Goal: Task Accomplishment & Management: Use online tool/utility

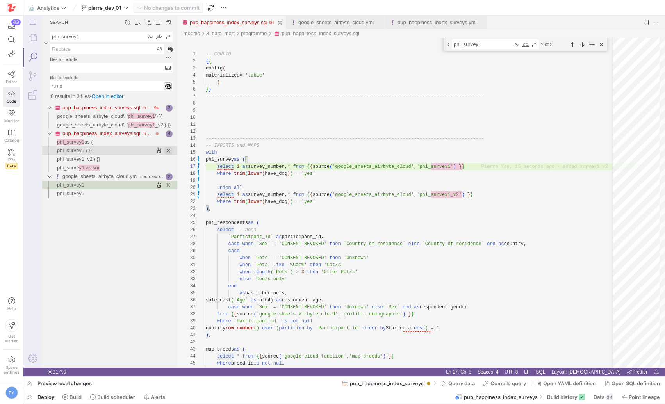
scroll to position [42, 20]
click at [28, 401] on span "button" at bounding box center [29, 396] width 12 height 13
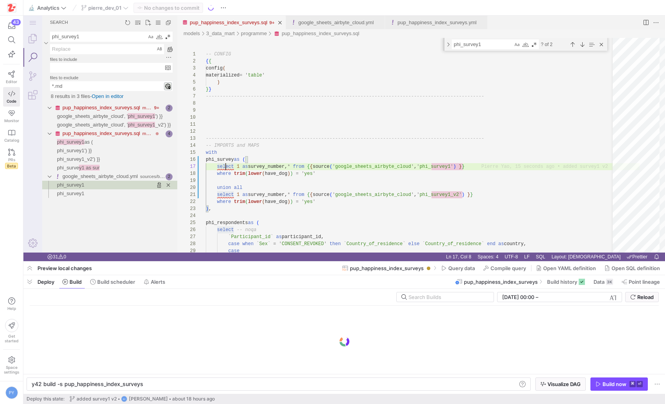
scroll to position [0, 110]
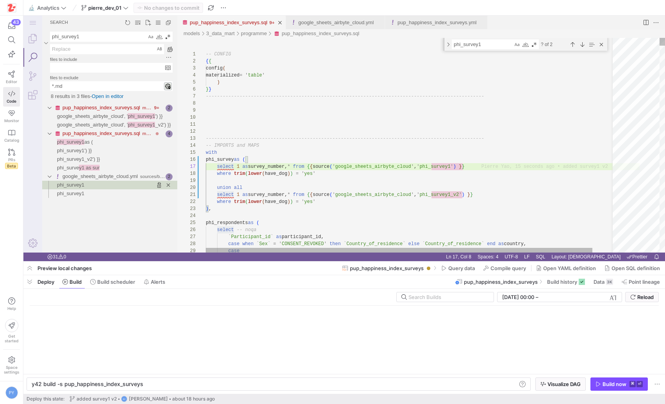
drag, startPoint x: 317, startPoint y: 276, endPoint x: 304, endPoint y: 297, distance: 23.6
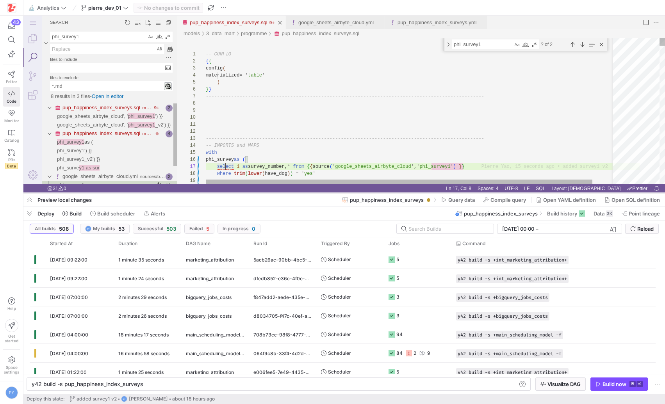
click at [291, 192] on div at bounding box center [343, 193] width 641 height 3
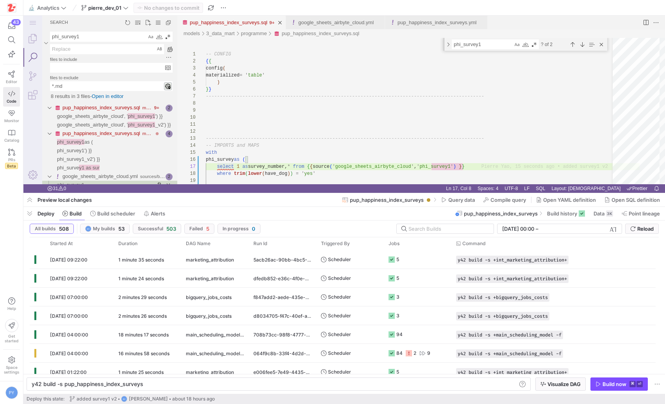
click at [57, 354] on div at bounding box center [343, 298] width 641 height 211
click at [96, 353] on div at bounding box center [343, 298] width 641 height 211
click at [227, 353] on div at bounding box center [343, 298] width 641 height 211
click at [374, 349] on div at bounding box center [343, 298] width 641 height 211
click at [270, 327] on div at bounding box center [343, 298] width 641 height 211
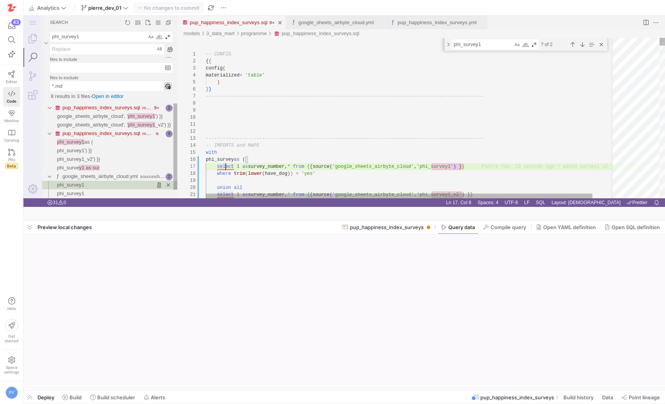
scroll to position [42, 20]
drag, startPoint x: 73, startPoint y: 192, endPoint x: 85, endPoint y: 146, distance: 47.5
click at [85, 219] on div at bounding box center [343, 220] width 641 height 3
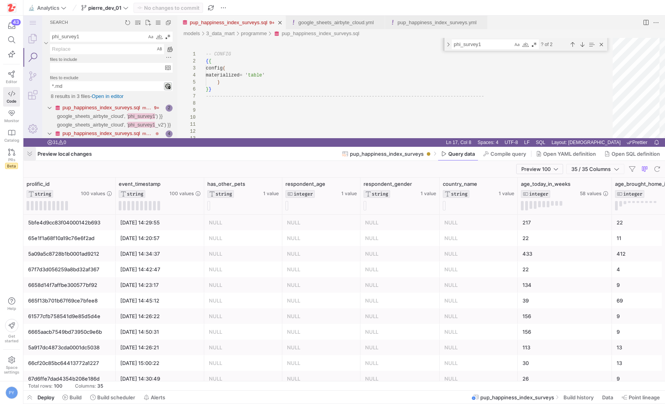
click at [32, 154] on span "button" at bounding box center [29, 153] width 12 height 13
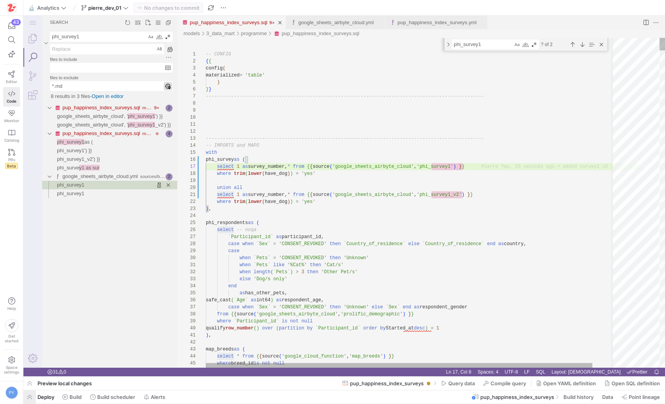
click at [33, 392] on span "button" at bounding box center [29, 396] width 12 height 13
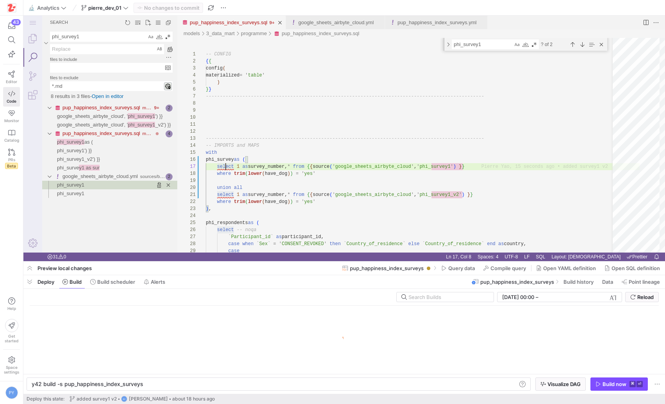
scroll to position [0, 110]
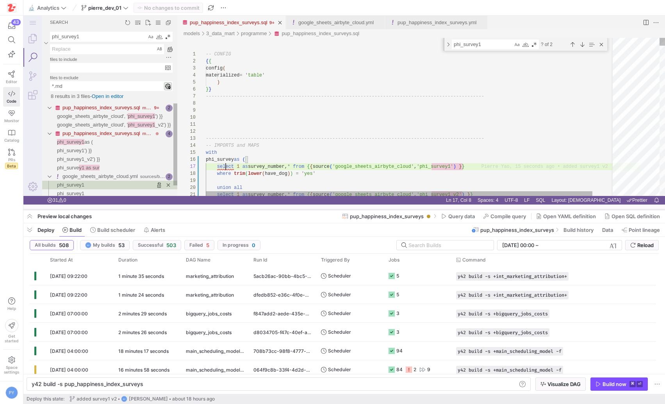
drag, startPoint x: 266, startPoint y: 261, endPoint x: 294, endPoint y: 172, distance: 93.4
click at [294, 208] on div at bounding box center [343, 209] width 641 height 3
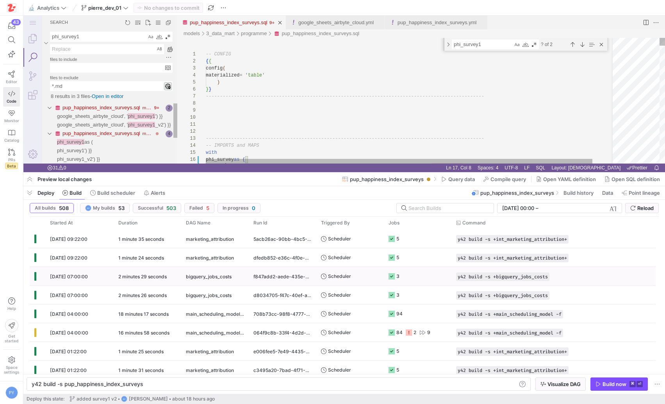
scroll to position [11, 0]
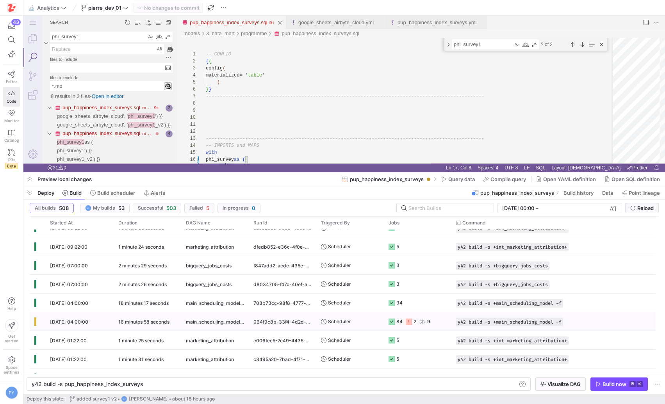
click at [249, 323] on div "064f9c8b-33f4-4d2d-8eee-ecc8adb2c1a0" at bounding box center [283, 321] width 68 height 18
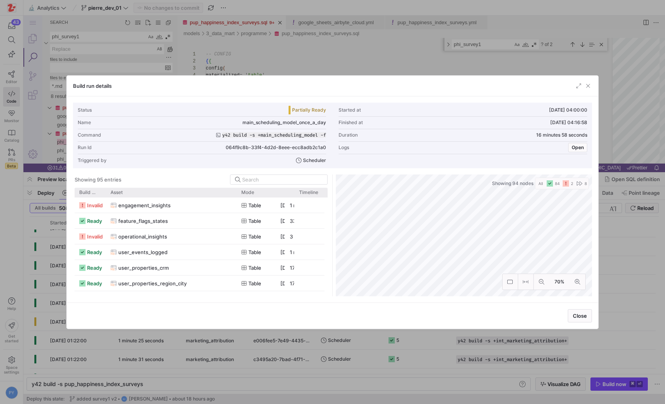
drag, startPoint x: 132, startPoint y: 192, endPoint x: 235, endPoint y: 206, distance: 104.8
click at [235, 206] on div "Build status Asset Mode 1" at bounding box center [201, 242] width 253 height 109
click at [160, 238] on span "operational_insights" at bounding box center [142, 236] width 49 height 15
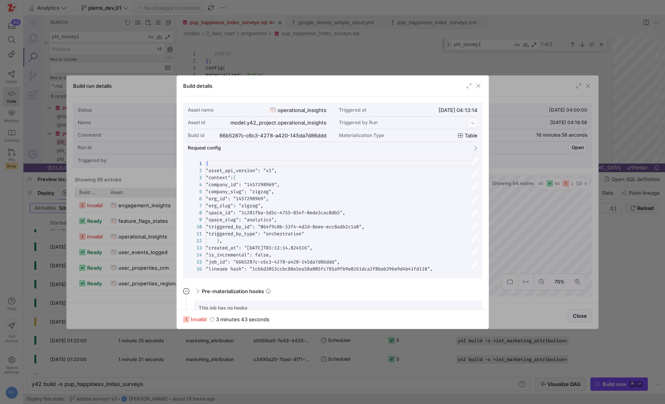
scroll to position [70, 0]
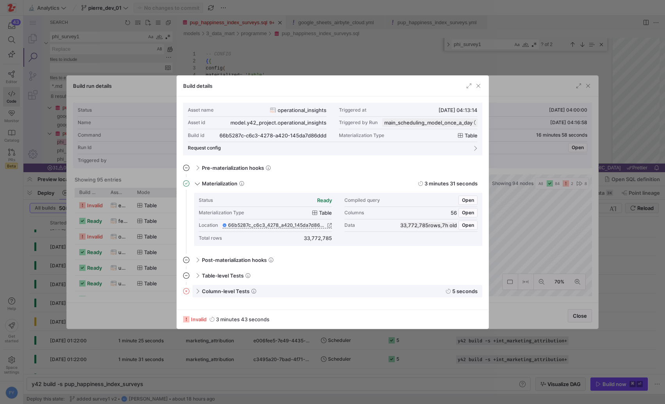
click at [194, 292] on span at bounding box center [196, 291] width 6 height 4
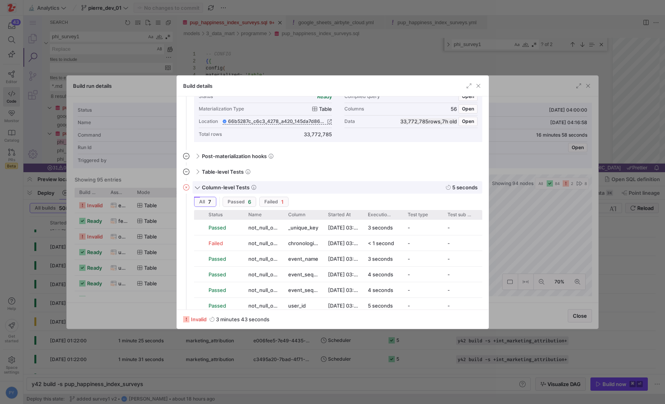
scroll to position [131, 0]
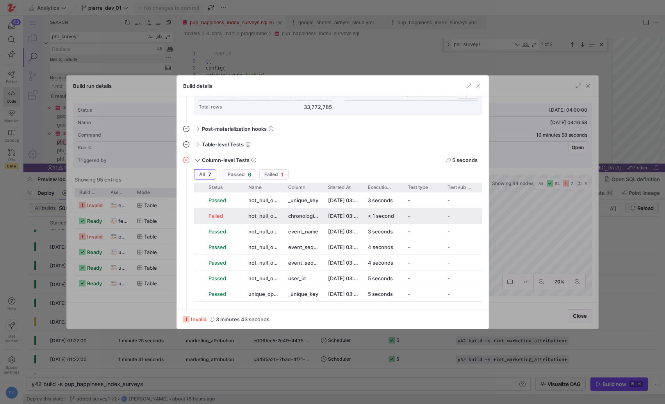
click at [247, 211] on div "not_null_operational_insights_chronological_period" at bounding box center [264, 215] width 40 height 15
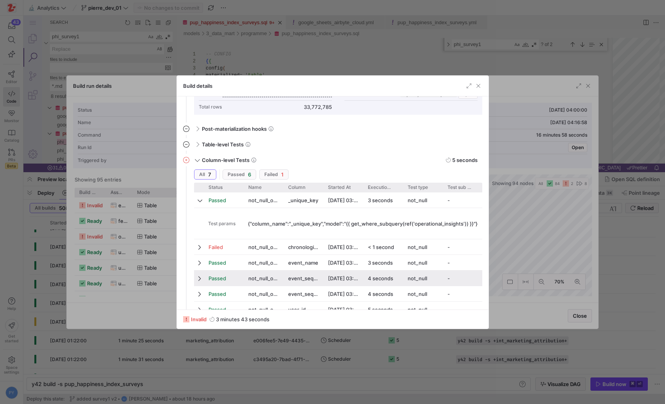
scroll to position [162, 0]
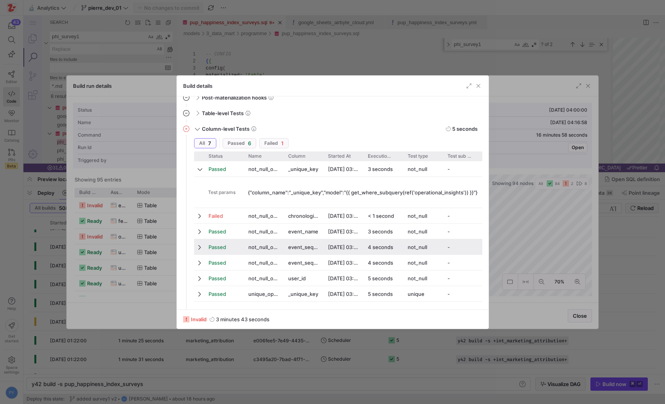
click at [229, 221] on div "Passed not_null_operational_insights__unique_key _unique_key [DATE] 03:16 3 sec…" at bounding box center [338, 231] width 288 height 141
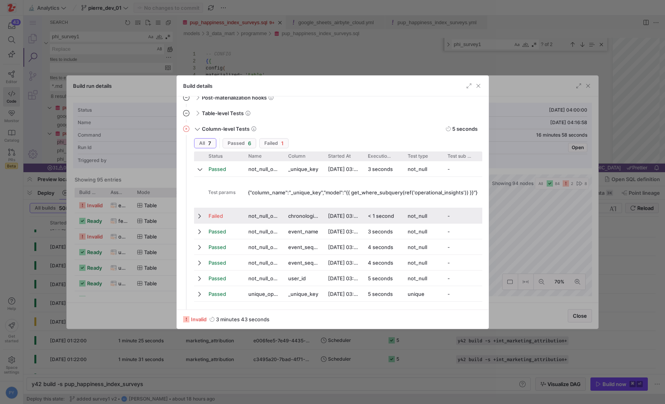
click at [228, 214] on div "Failed" at bounding box center [223, 215] width 30 height 15
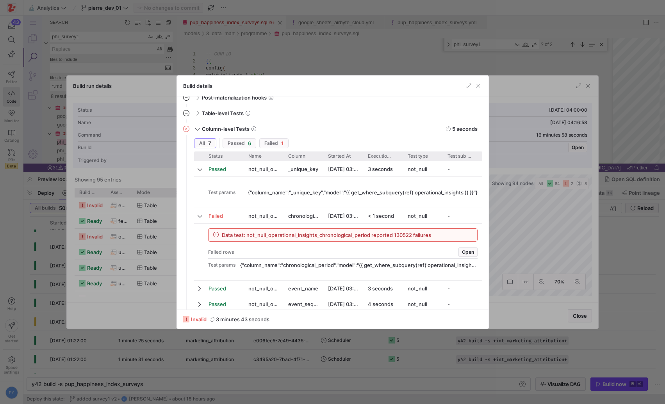
scroll to position [177, 0]
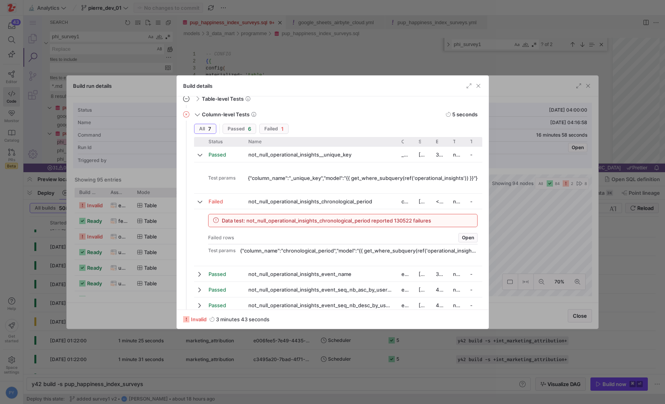
drag, startPoint x: 282, startPoint y: 142, endPoint x: 393, endPoint y: 152, distance: 110.9
click at [393, 152] on div "Status Name" at bounding box center [338, 240] width 288 height 207
click at [130, 220] on div at bounding box center [332, 202] width 665 height 404
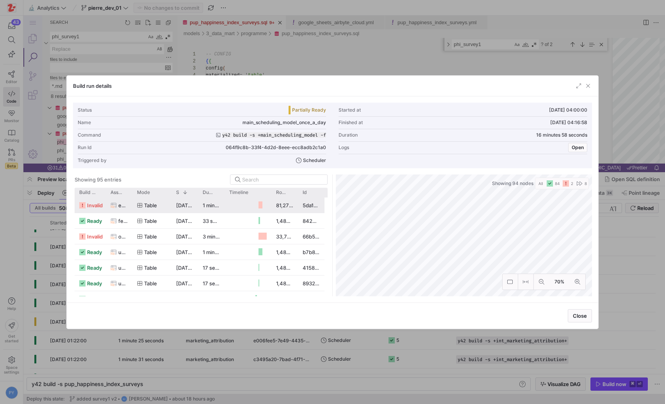
click at [120, 203] on span "engagement_insights" at bounding box center [122, 205] width 9 height 15
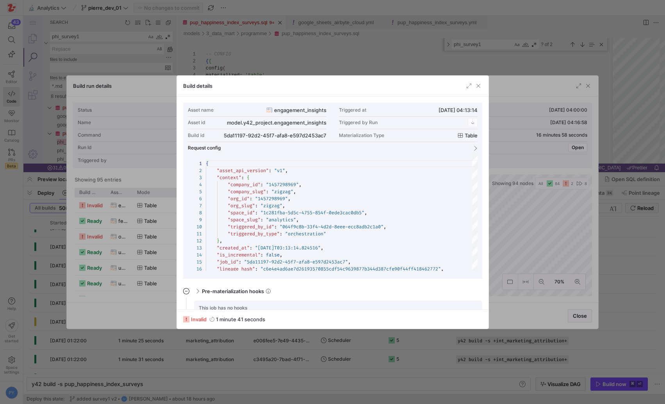
scroll to position [70, 0]
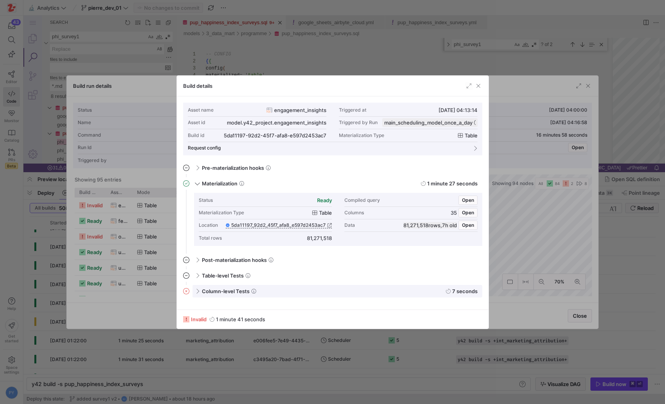
click at [194, 291] on span at bounding box center [196, 291] width 6 height 4
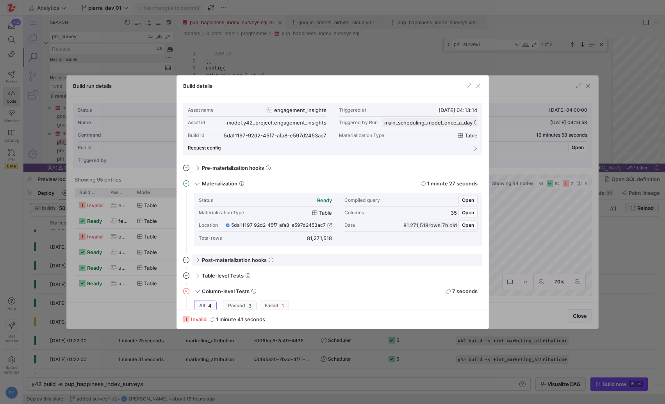
scroll to position [84, 0]
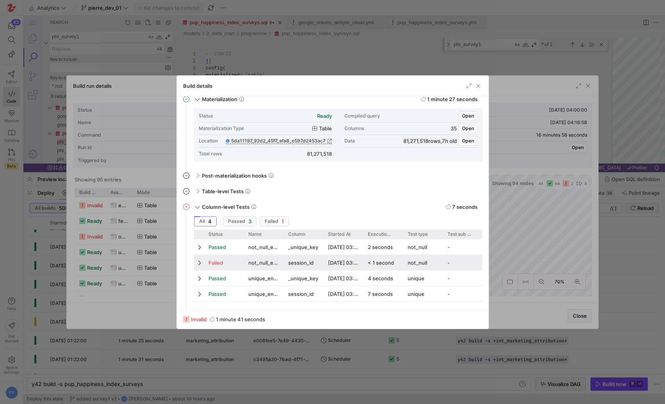
click at [275, 262] on span "not_null_engagement_insights_session_id" at bounding box center [263, 262] width 30 height 15
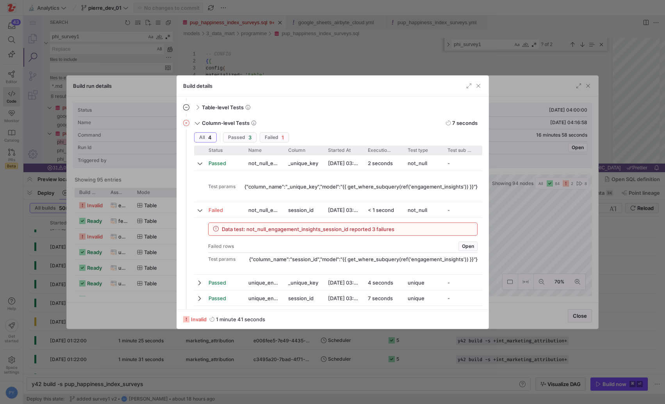
scroll to position [173, 0]
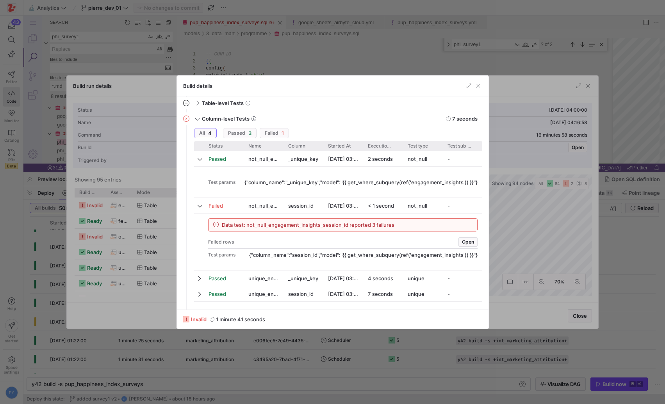
click at [123, 255] on div at bounding box center [332, 202] width 665 height 404
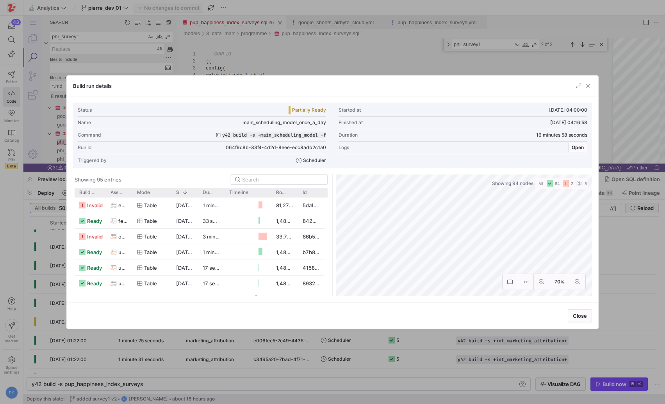
click at [302, 67] on div at bounding box center [332, 202] width 665 height 404
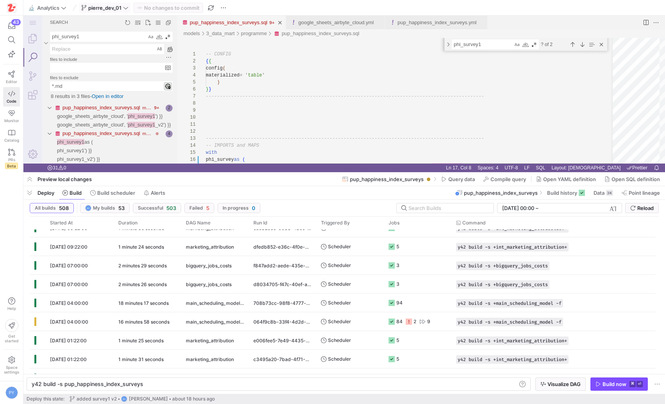
click at [121, 8] on span "pierre_dev_01" at bounding box center [104, 8] width 33 height 6
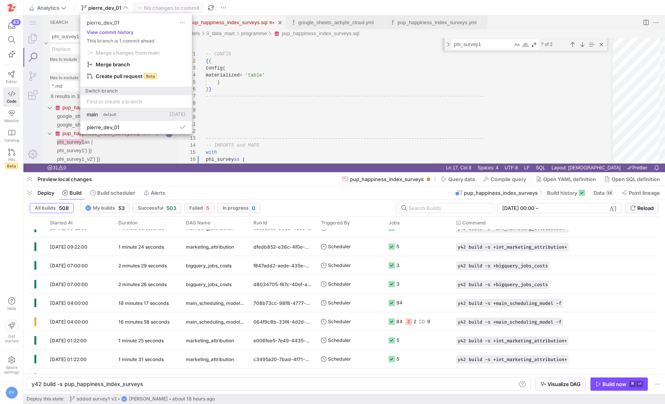
click at [87, 114] on span "main" at bounding box center [92, 114] width 11 height 6
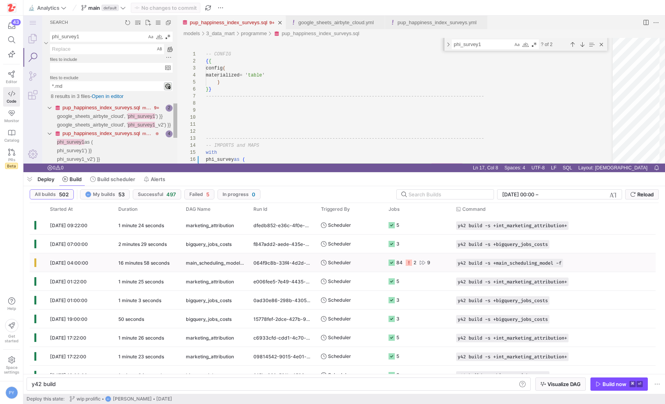
click at [158, 262] on y42-duration "16 minutes 58 seconds" at bounding box center [143, 263] width 51 height 6
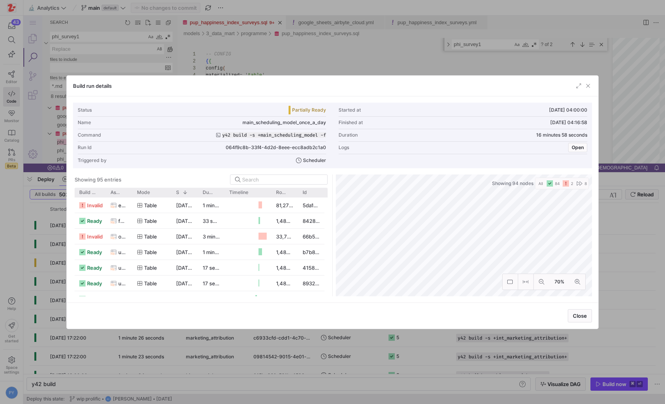
click at [591, 90] on div "Build run details" at bounding box center [332, 86] width 531 height 21
click at [590, 87] on span "button" at bounding box center [588, 86] width 8 height 8
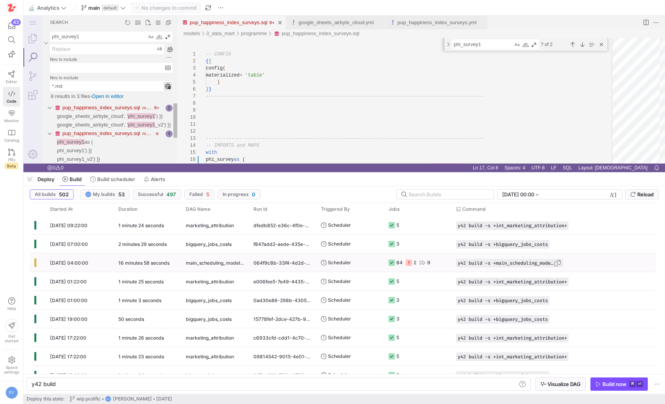
click at [561, 263] on span "Press SPACE to select this row." at bounding box center [557, 263] width 8 height 8
click at [304, 385] on div "y42 build" at bounding box center [274, 384] width 485 height 6
type textarea "y42 build -s +main_scheduling_model -f"
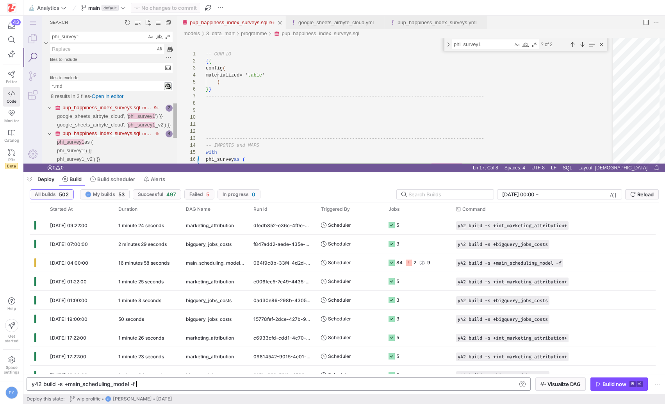
scroll to position [0, 103]
click at [617, 380] on span "button" at bounding box center [619, 384] width 57 height 12
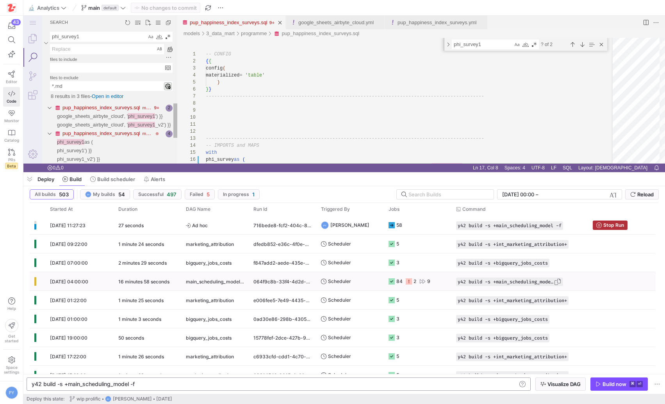
click at [493, 282] on span "y42 build -s +main_scheduling_model -f" at bounding box center [505, 281] width 96 height 5
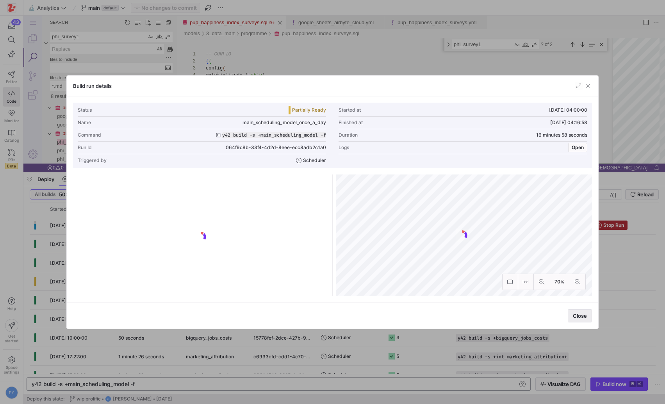
click at [571, 314] on span "button" at bounding box center [579, 316] width 23 height 12
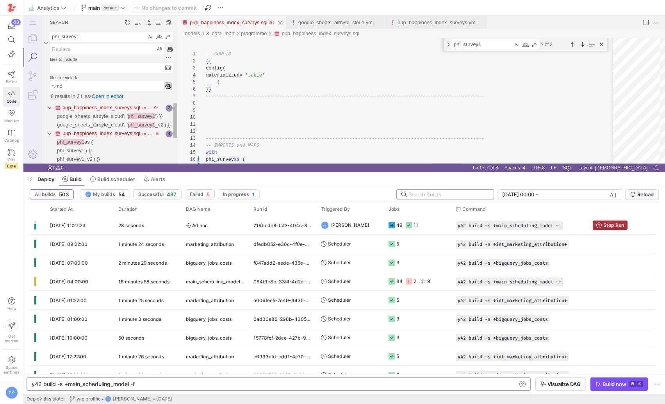
click at [454, 192] on input "text" at bounding box center [447, 194] width 79 height 6
paste input "y42 build -s +main_scheduling_model -f"
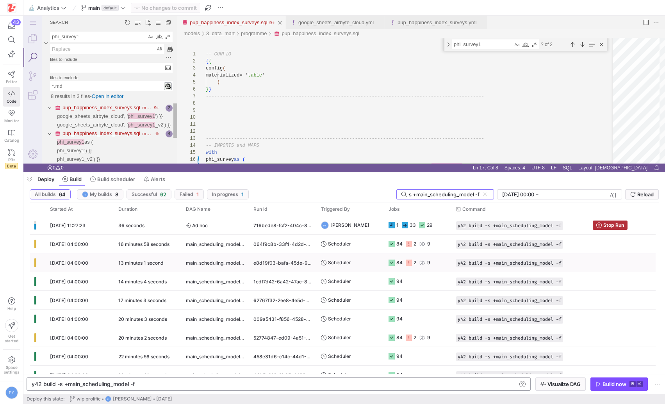
type input "y42 build -s +main_scheduling_model -f"
click at [359, 264] on y42-orchestration-triggered-by "Scheduler" at bounding box center [350, 263] width 58 height 18
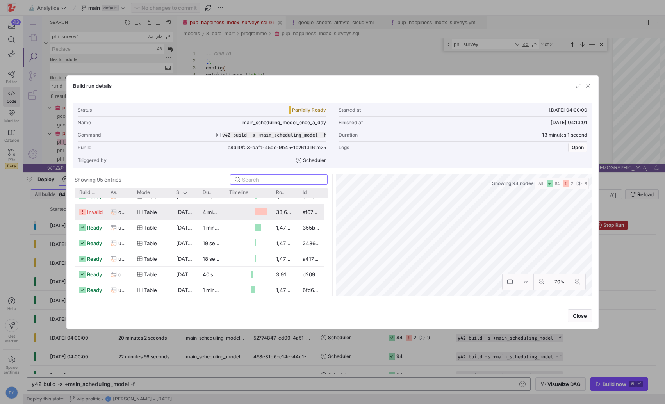
scroll to position [0, 0]
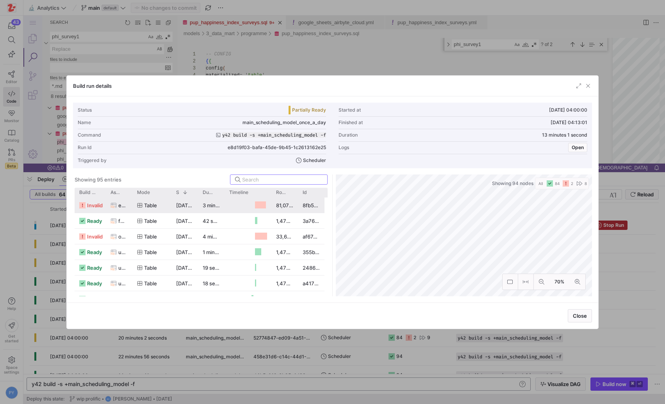
click at [117, 206] on div "engagement_insights" at bounding box center [118, 205] width 17 height 15
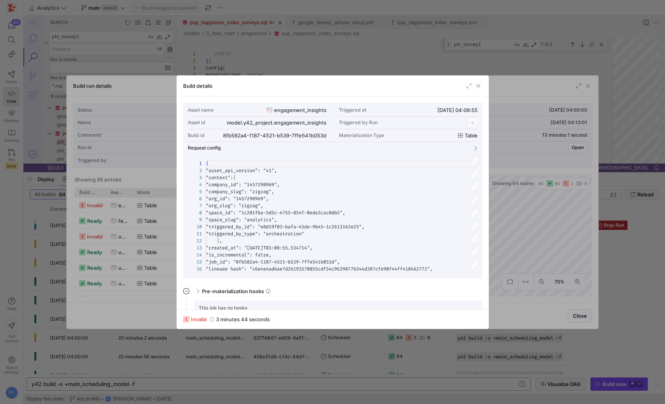
scroll to position [70, 0]
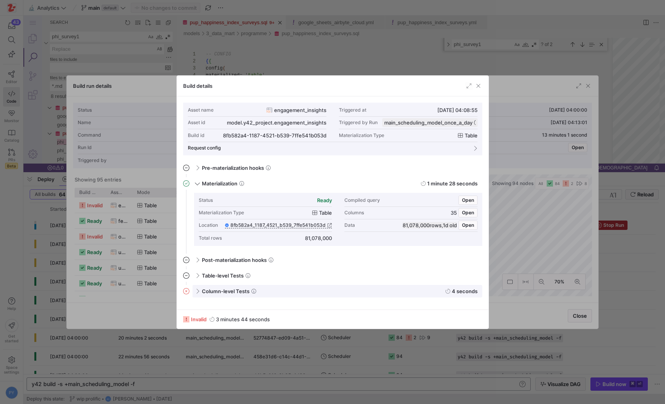
click at [192, 290] on div "Column-level Tests 4 seconds" at bounding box center [337, 291] width 290 height 12
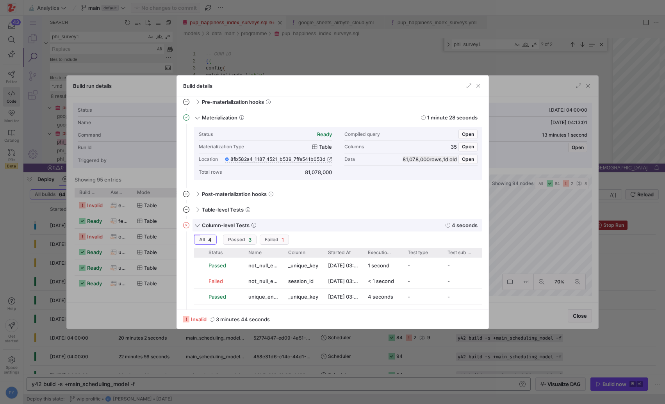
scroll to position [84, 0]
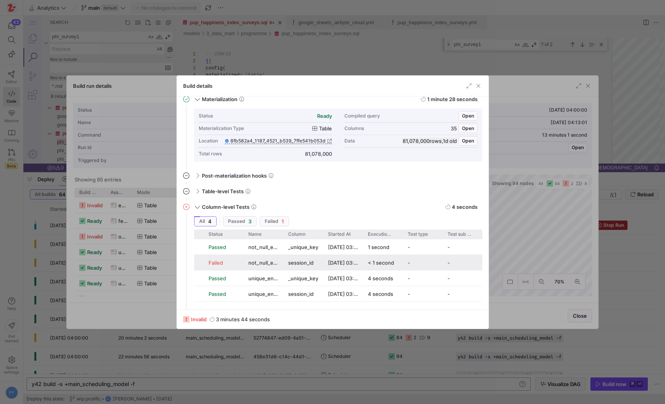
click at [232, 263] on div "Failed" at bounding box center [223, 262] width 30 height 15
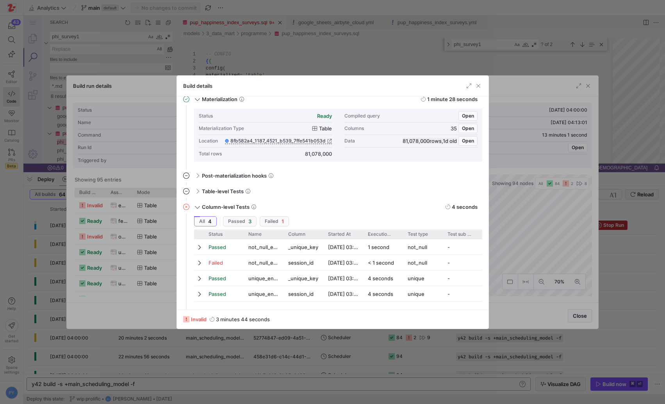
click at [85, 226] on div at bounding box center [332, 202] width 665 height 404
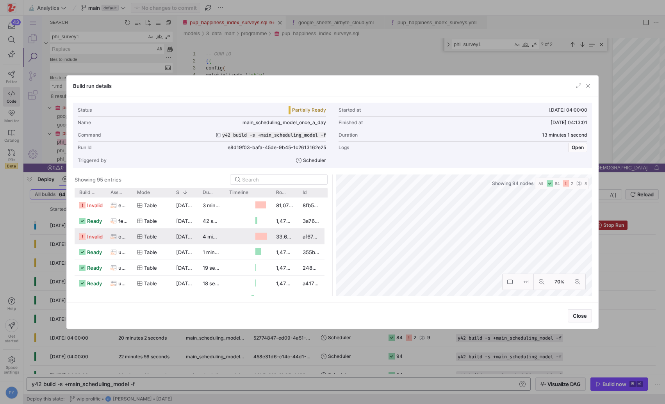
click at [112, 236] on icon "Press SPACE to select this row." at bounding box center [113, 236] width 6 height 6
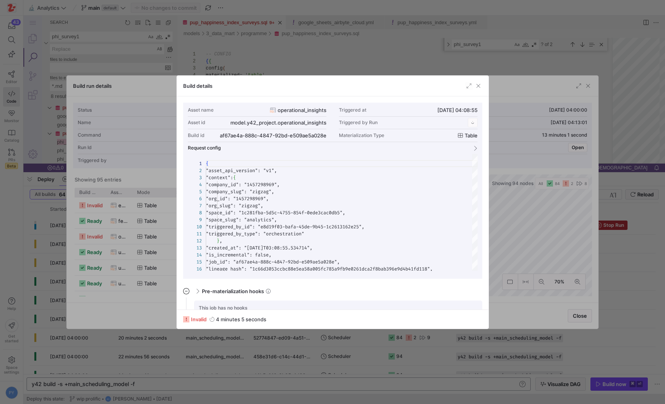
scroll to position [70, 0]
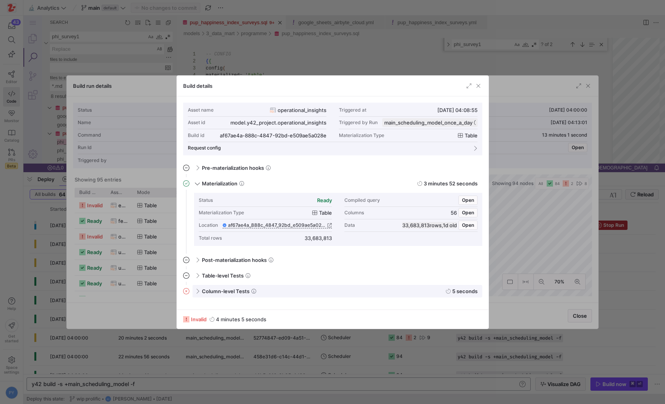
click at [207, 291] on span "Column-level Tests" at bounding box center [226, 291] width 48 height 6
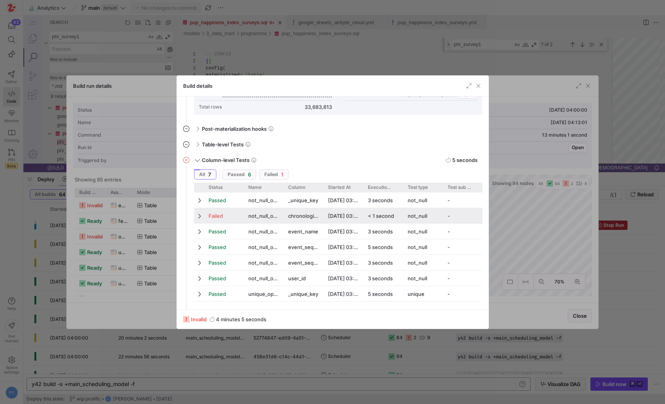
click at [249, 216] on span "not_null_operational_insights_chronological_period" at bounding box center [263, 215] width 30 height 15
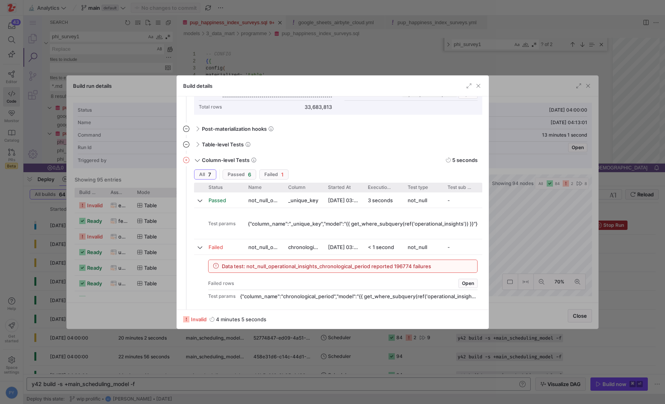
click at [120, 362] on div at bounding box center [332, 202] width 665 height 404
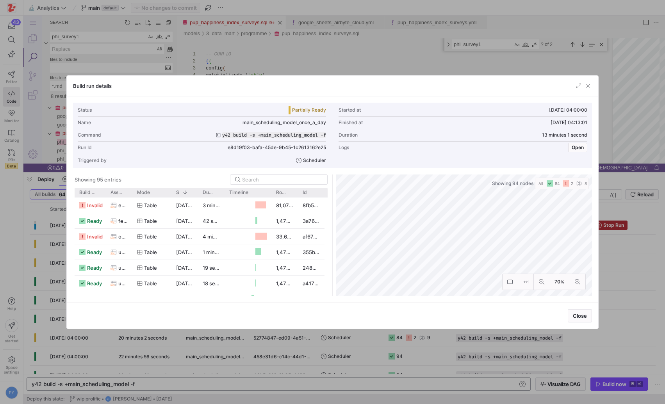
click at [148, 352] on div at bounding box center [332, 202] width 665 height 404
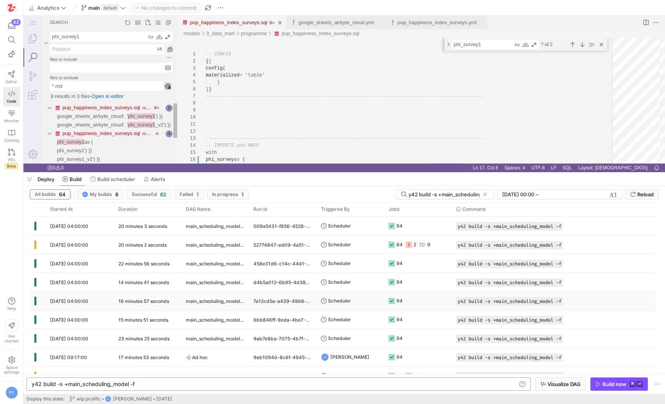
scroll to position [0, 0]
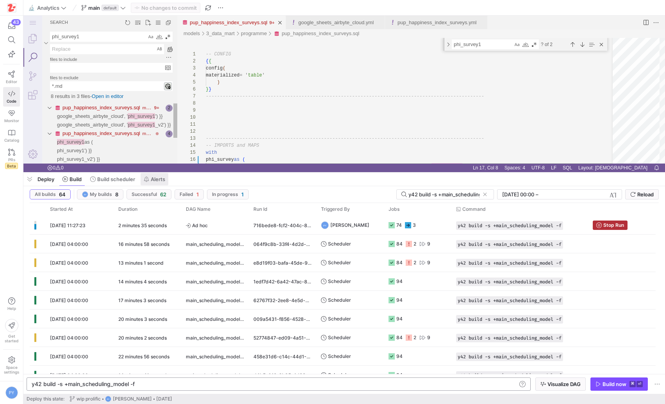
click at [150, 180] on span "Alerts" at bounding box center [154, 179] width 21 height 6
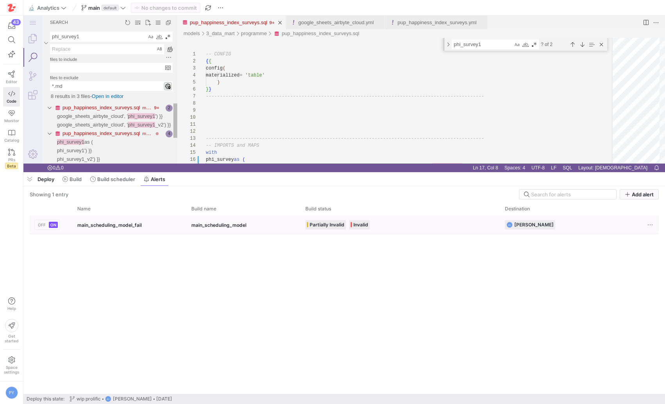
click at [325, 225] on span "Partially Invalid" at bounding box center [327, 225] width 35 height 6
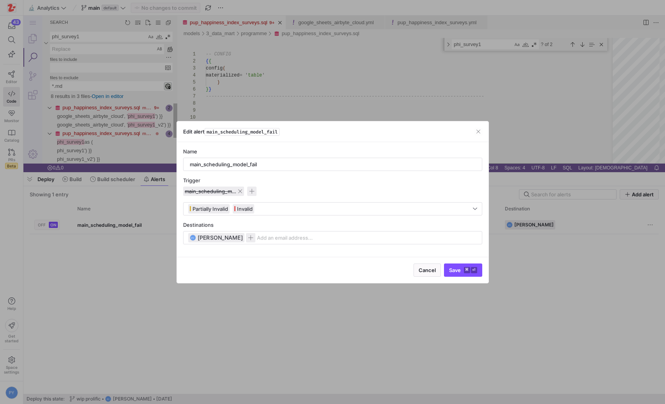
click at [241, 191] on span at bounding box center [240, 191] width 5 height 5
click at [276, 190] on span "button" at bounding box center [276, 191] width 9 height 9
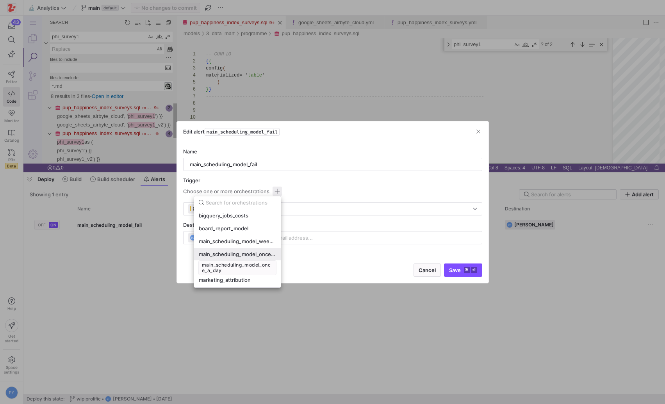
click at [254, 254] on span "main_scheduling_model_once_a_day" at bounding box center [237, 254] width 77 height 6
click at [253, 244] on button "main_scheduling_model_week_day" at bounding box center [237, 241] width 87 height 12
click at [249, 264] on span "main_scheduling_model_weekend" at bounding box center [237, 267] width 77 height 6
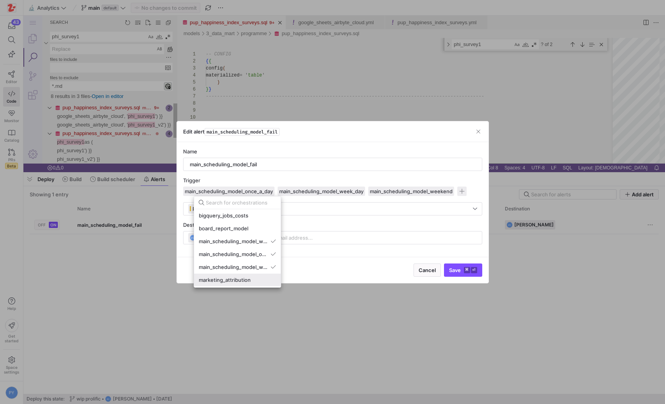
click at [248, 284] on button "marketing_attribution" at bounding box center [237, 280] width 87 height 12
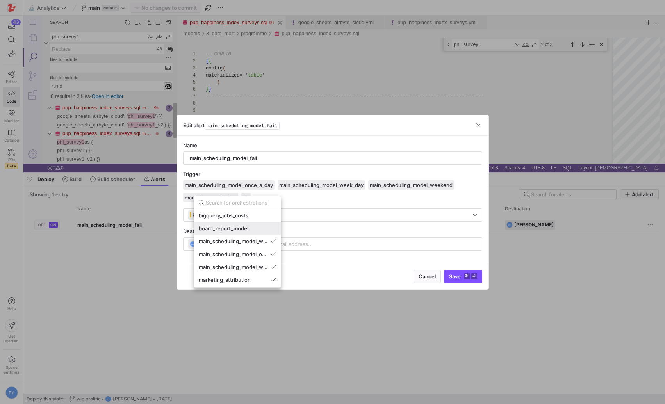
click at [254, 231] on div "board_report_model" at bounding box center [237, 228] width 77 height 6
click at [378, 270] on div at bounding box center [332, 202] width 665 height 404
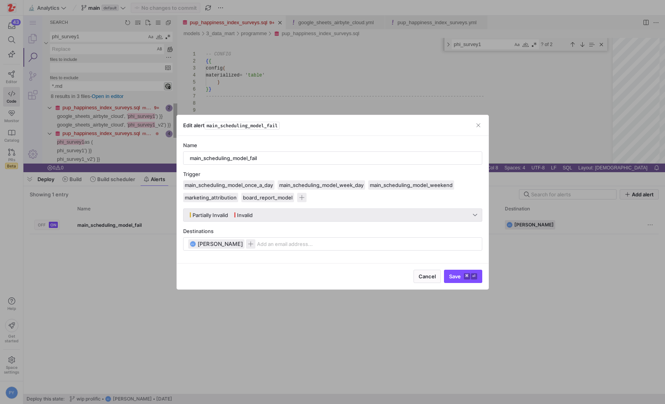
click at [372, 213] on div "Partially Invalid Invalid" at bounding box center [330, 214] width 285 height 9
click at [344, 276] on div at bounding box center [332, 202] width 665 height 404
click at [464, 278] on kbd "⌘" at bounding box center [467, 276] width 6 height 6
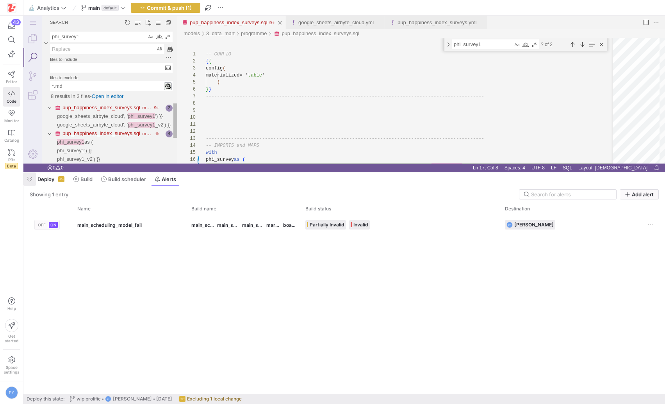
click at [29, 181] on span "button" at bounding box center [29, 179] width 12 height 13
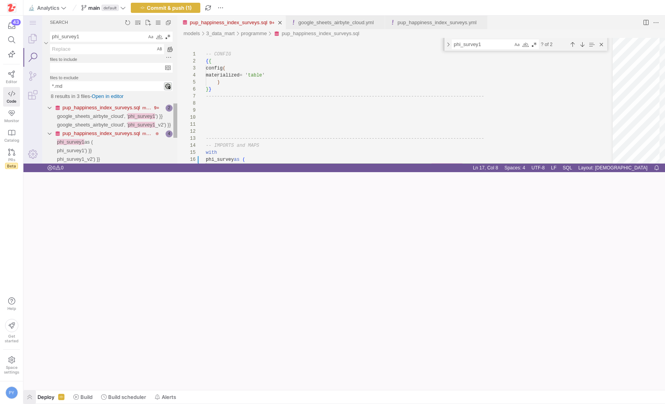
click at [29, 396] on span "button" at bounding box center [29, 396] width 12 height 13
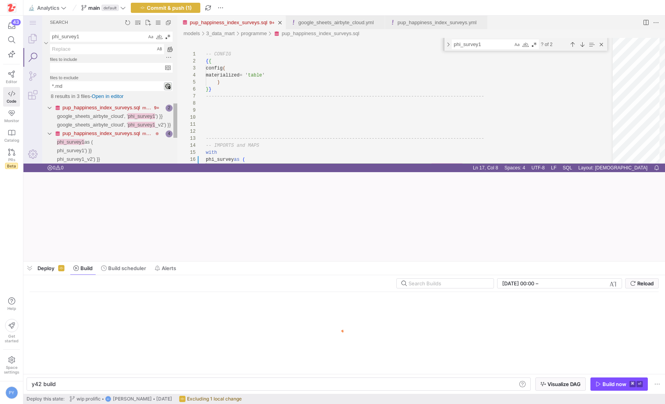
scroll to position [0, 23]
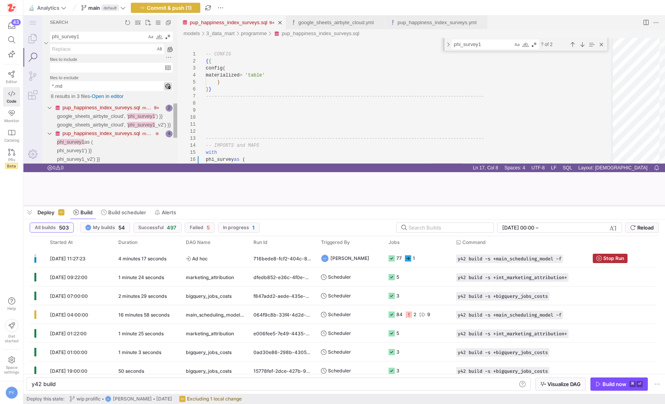
drag, startPoint x: 276, startPoint y: 261, endPoint x: 289, endPoint y: 205, distance: 57.4
click at [289, 205] on div at bounding box center [343, 205] width 641 height 3
click at [443, 317] on y42-job-status-cell-renderer "84 2 9" at bounding box center [417, 315] width 58 height 18
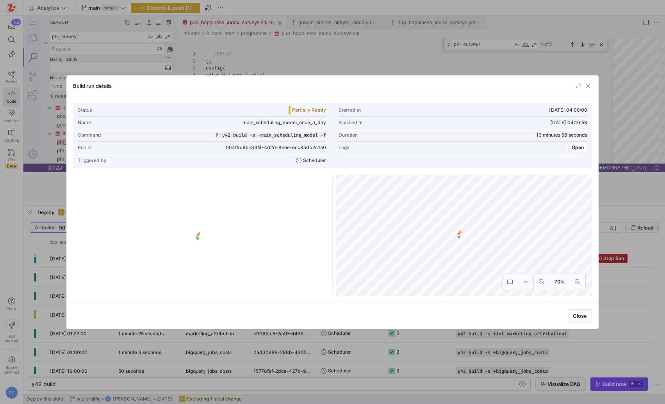
click at [583, 85] on div at bounding box center [583, 86] width 17 height 8
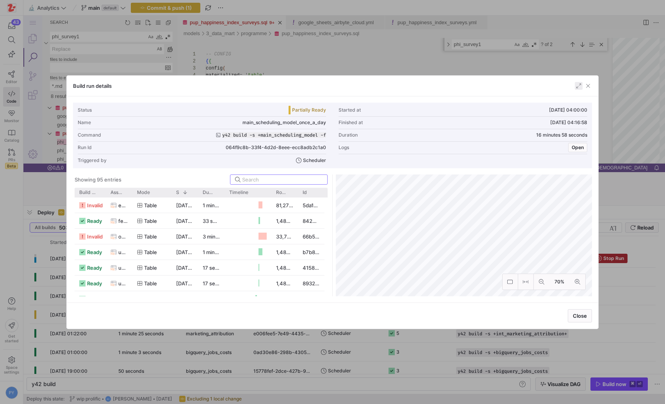
click at [577, 85] on span "button" at bounding box center [579, 86] width 8 height 8
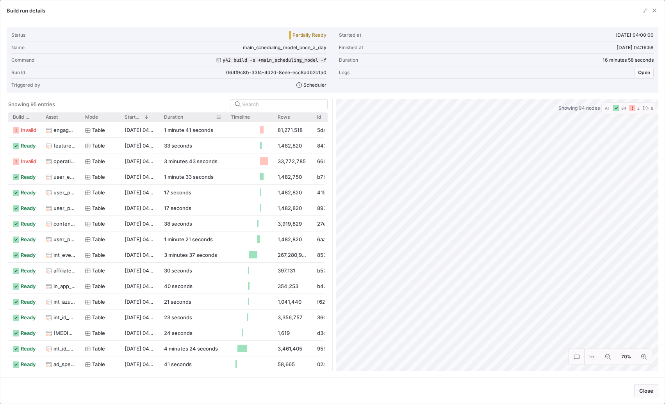
drag, startPoint x: 197, startPoint y: 118, endPoint x: 223, endPoint y: 122, distance: 26.1
click at [223, 122] on div "Build status Asset Mode 1" at bounding box center [167, 241] width 319 height 259
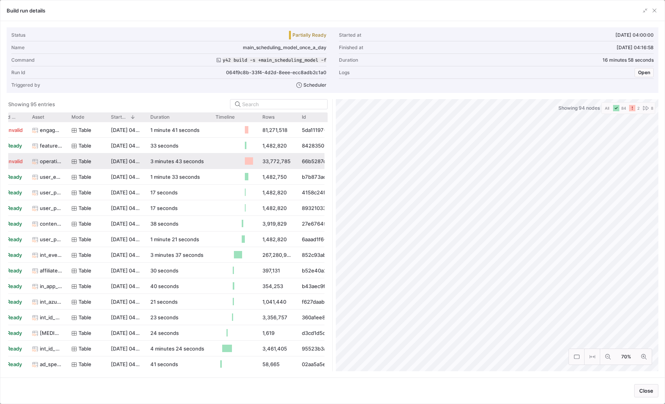
scroll to position [0, 0]
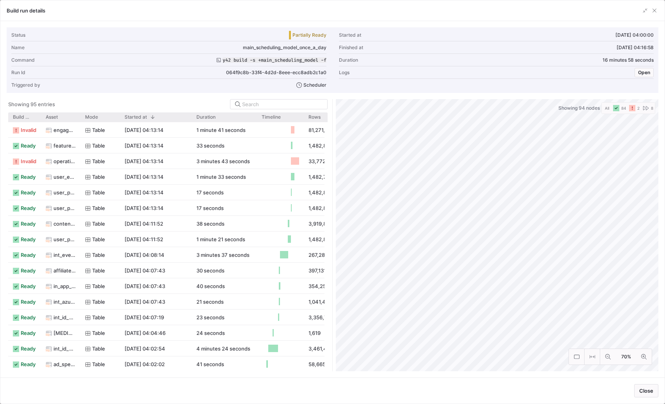
drag, startPoint x: 158, startPoint y: 119, endPoint x: 190, endPoint y: 126, distance: 33.1
click at [190, 126] on div "Build status Asset Mode 1" at bounding box center [167, 241] width 319 height 259
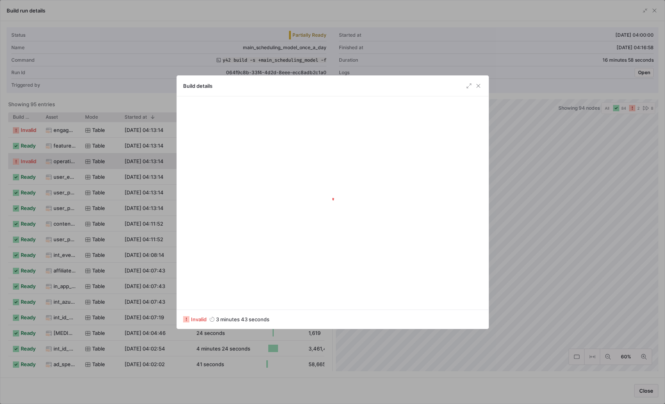
click at [483, 153] on div at bounding box center [332, 202] width 311 height 213
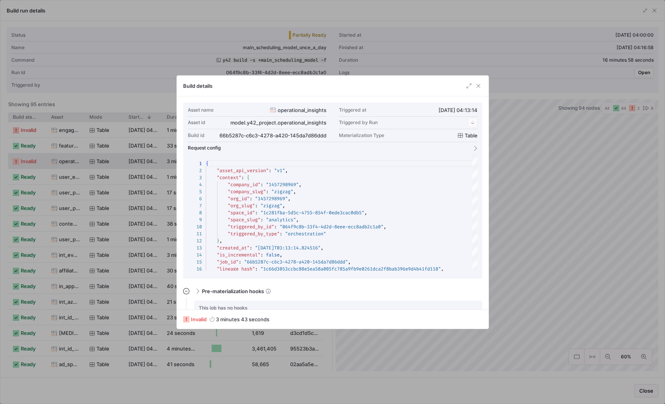
scroll to position [70, 0]
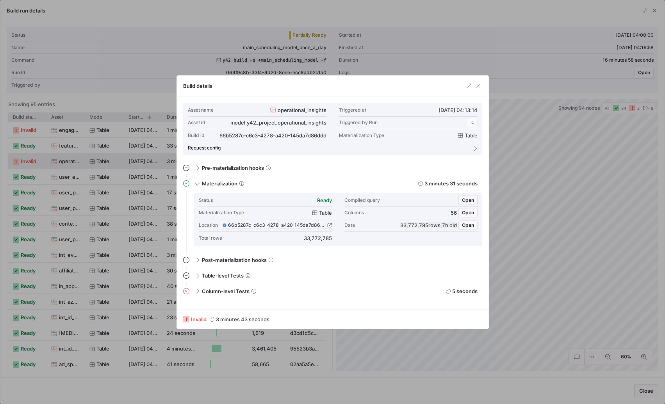
click at [475, 78] on div "Build details" at bounding box center [332, 86] width 311 height 21
click at [475, 81] on div "Build details" at bounding box center [332, 86] width 311 height 21
click at [477, 85] on span "button" at bounding box center [478, 86] width 8 height 8
click at [479, 87] on span "button" at bounding box center [478, 86] width 8 height 8
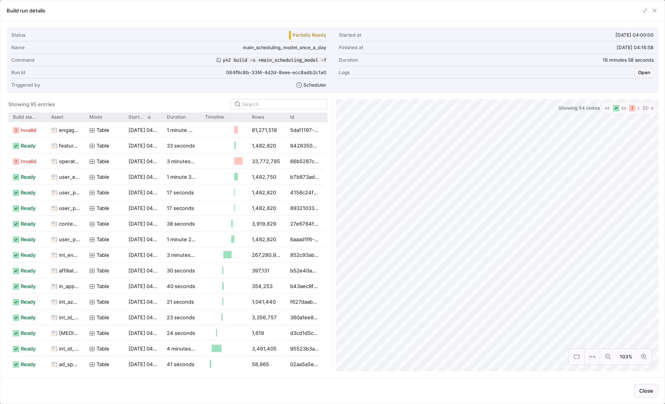
click at [326, 352] on as-split "Showing 95 entries Drag here to set row groups Drag here to set column labels B…" at bounding box center [332, 235] width 651 height 272
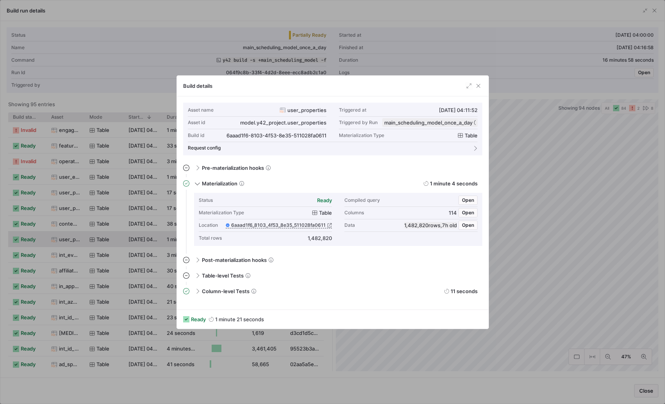
click at [519, 268] on div at bounding box center [332, 202] width 665 height 404
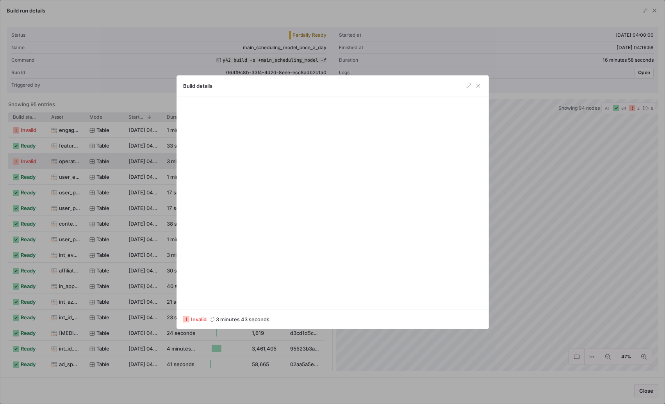
click at [559, 202] on div at bounding box center [332, 202] width 665 height 404
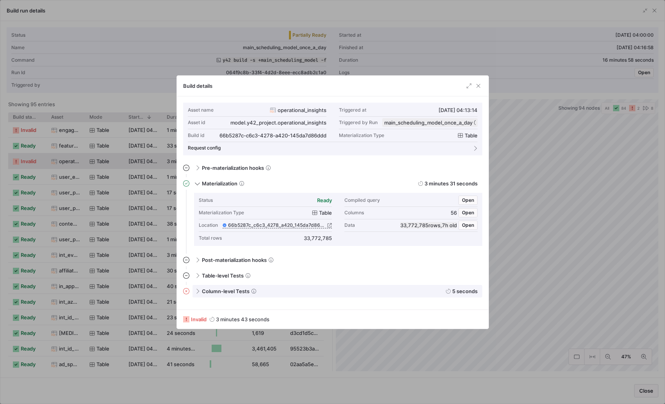
click at [197, 294] on div "Column-level Tests 5 seconds" at bounding box center [337, 291] width 290 height 12
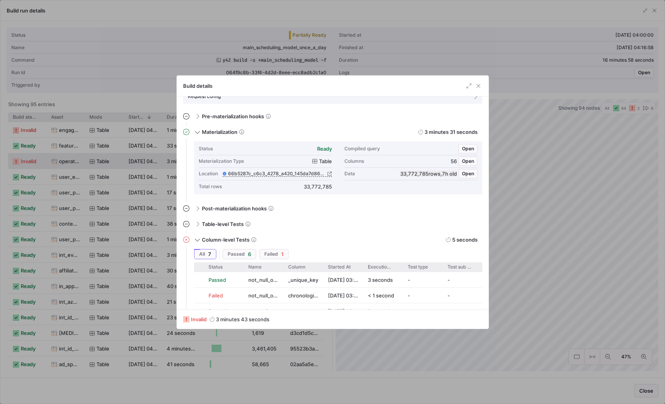
scroll to position [131, 0]
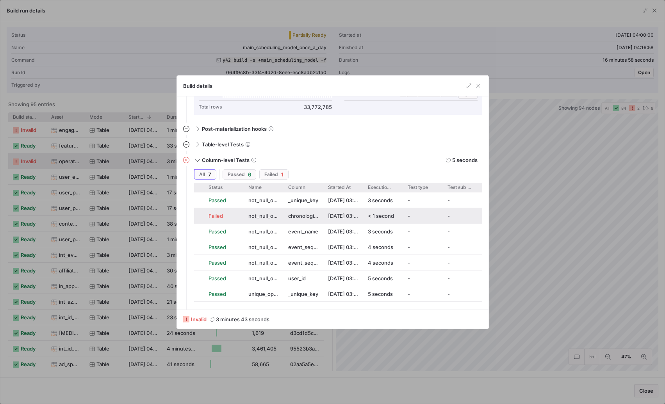
click at [247, 215] on div "not_null_operational_insights_chronological_period" at bounding box center [264, 215] width 40 height 15
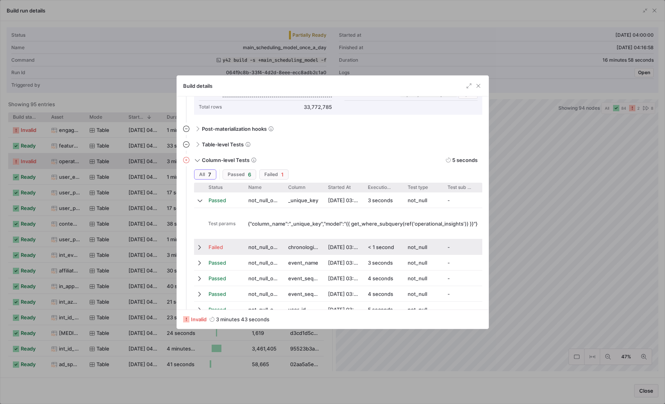
click at [237, 249] on div "Failed" at bounding box center [223, 247] width 30 height 15
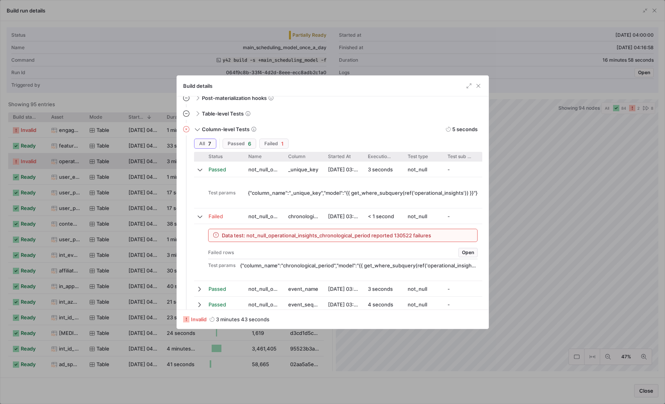
scroll to position [165, 0]
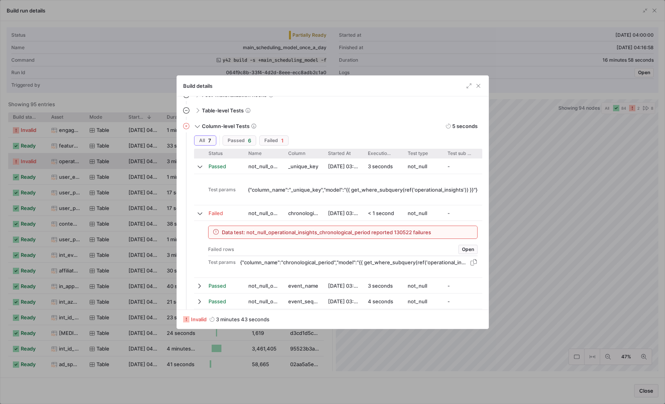
click at [383, 263] on div "{"column_name":"chronological_period","model":"{{ get_where_subquery(ref('opera…" at bounding box center [354, 262] width 228 height 6
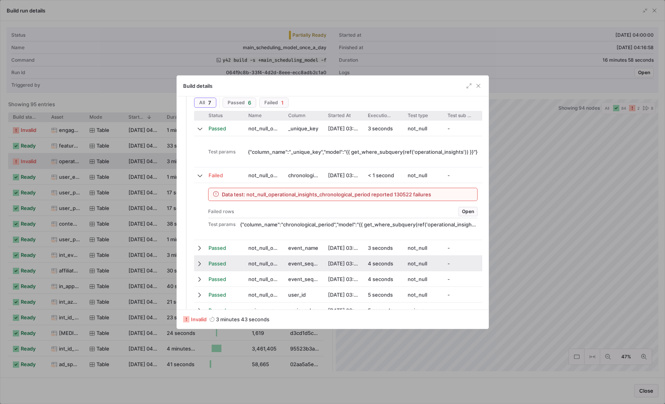
scroll to position [206, 0]
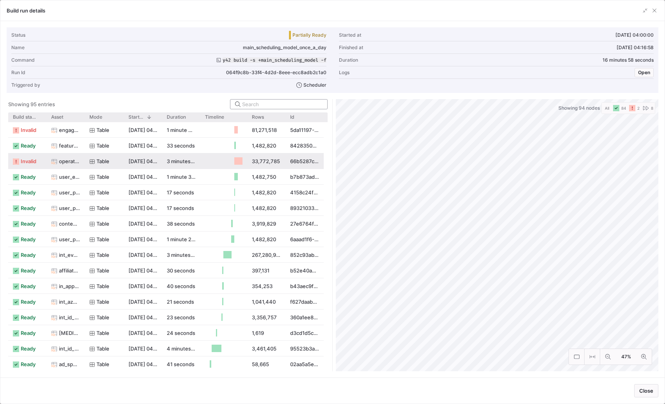
click at [327, 101] on div at bounding box center [279, 104] width 98 height 10
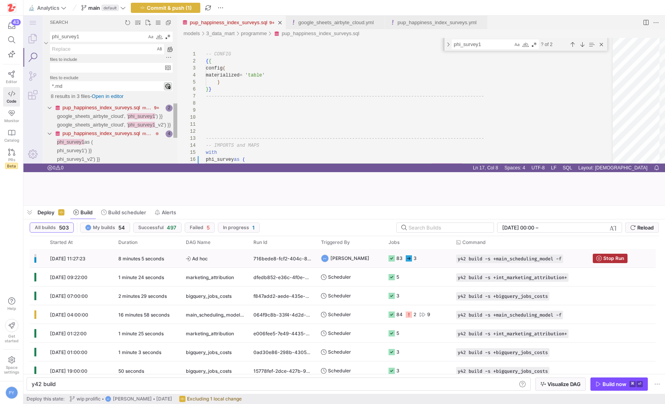
click at [101, 258] on div "[DATE] 11:27:23" at bounding box center [79, 258] width 68 height 18
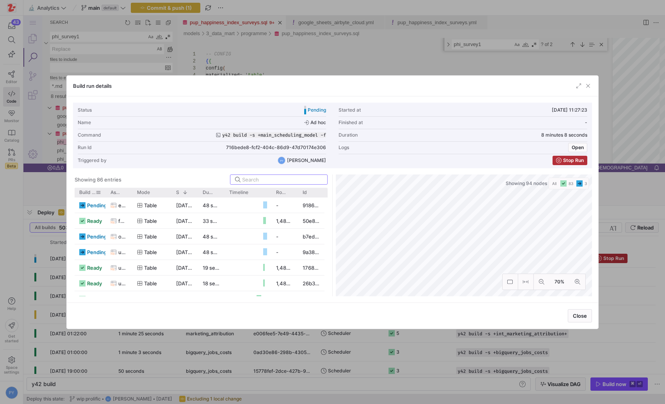
click at [86, 191] on span "Build status" at bounding box center [87, 192] width 16 height 5
click at [147, 65] on div at bounding box center [332, 202] width 665 height 404
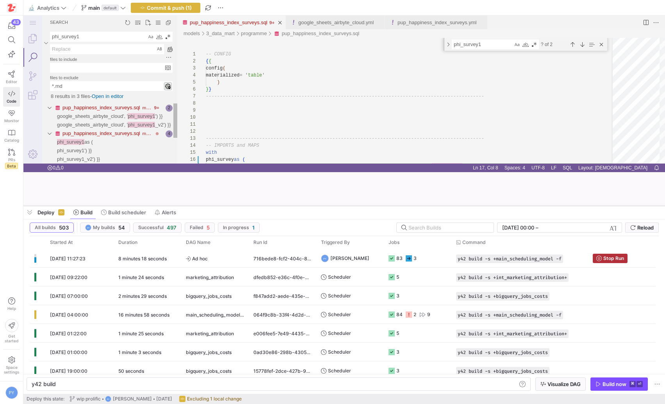
type textarea "y42 build -s operational_insights"
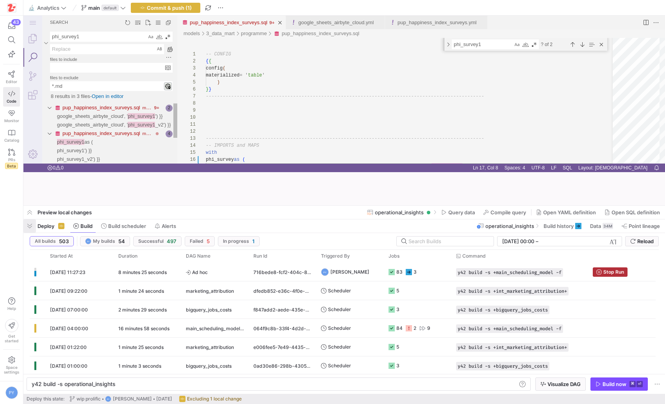
click at [34, 227] on span "button" at bounding box center [29, 225] width 12 height 13
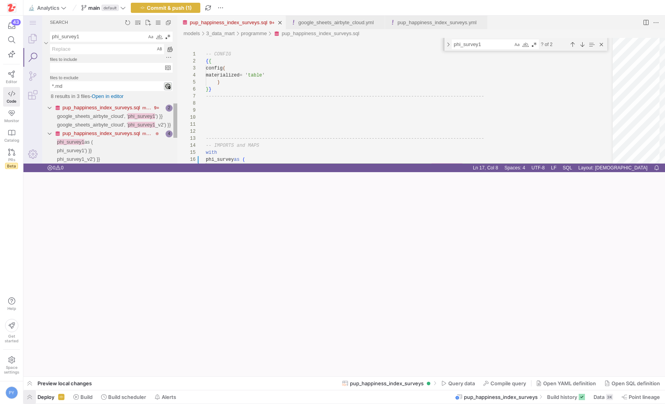
click at [30, 397] on span "button" at bounding box center [29, 396] width 12 height 13
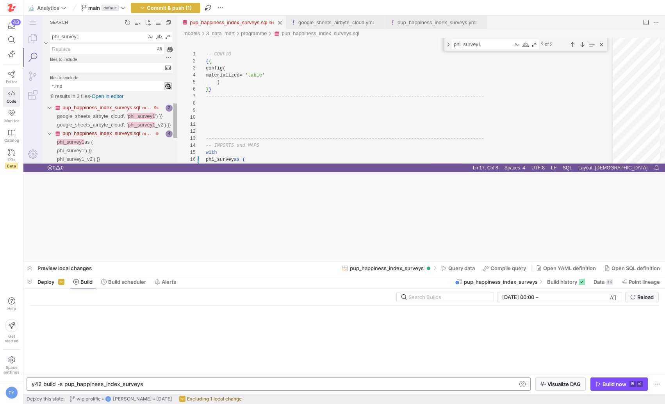
scroll to position [0, 110]
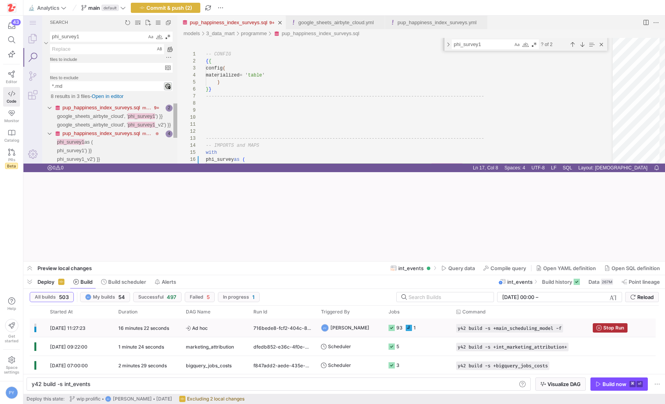
click at [262, 329] on div "716bede8-fcf2-404c-86d9-47d70174e306" at bounding box center [283, 327] width 68 height 18
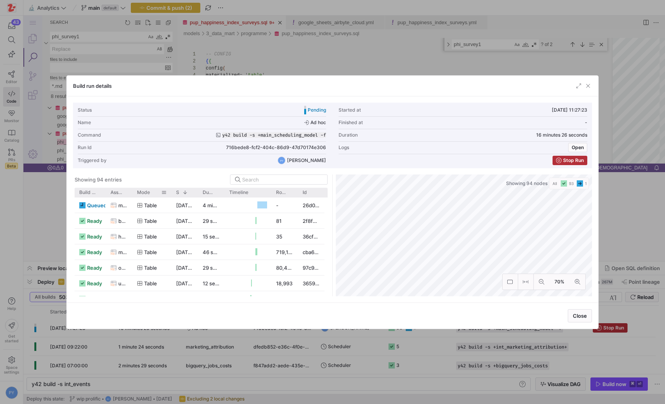
click at [132, 192] on div "Mode" at bounding box center [151, 192] width 39 height 9
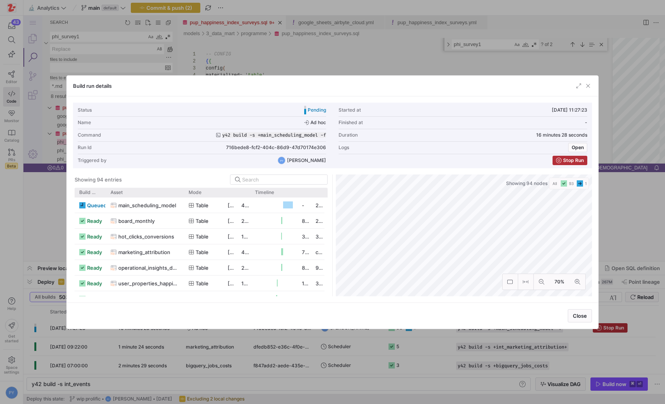
drag, startPoint x: 131, startPoint y: 192, endPoint x: 182, endPoint y: 201, distance: 52.2
click at [182, 201] on div "Build status Asset Mode 1" at bounding box center [201, 242] width 253 height 109
drag, startPoint x: 183, startPoint y: 194, endPoint x: 170, endPoint y: 194, distance: 12.9
click at [180, 194] on div at bounding box center [181, 192] width 3 height 9
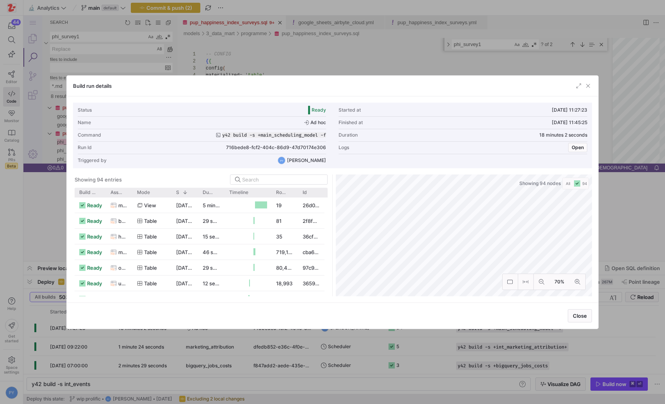
click at [363, 349] on div at bounding box center [332, 202] width 665 height 404
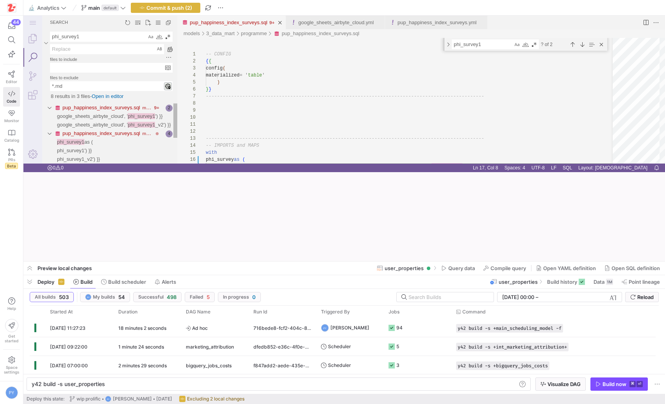
type textarea "y42 build -s int_events"
